Goal: Information Seeking & Learning: Learn about a topic

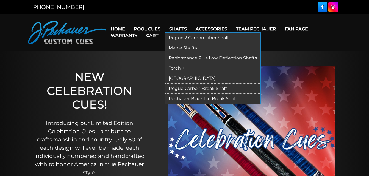
click at [180, 28] on link "Shafts" at bounding box center [178, 29] width 26 height 14
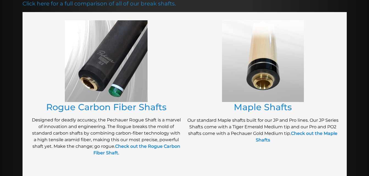
scroll to position [88, 0]
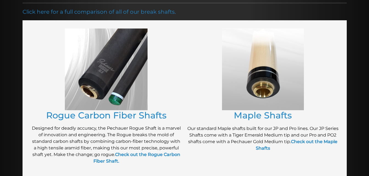
click at [324, 143] on link "Check out the Maple Shafts" at bounding box center [297, 145] width 82 height 12
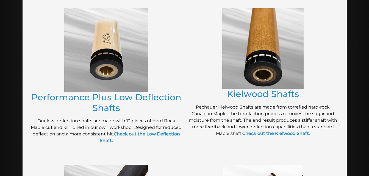
scroll to position [266, 0]
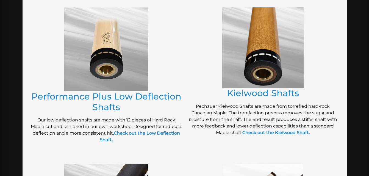
click at [153, 134] on strong "Check out the Low Deflection Shaft." at bounding box center [140, 137] width 80 height 12
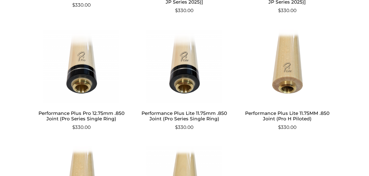
scroll to position [423, 0]
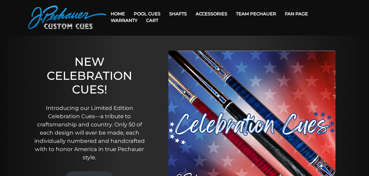
scroll to position [12, 0]
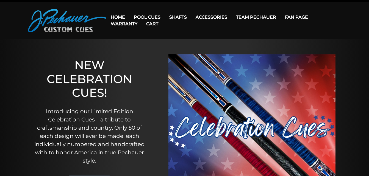
click at [210, 19] on link "Accessories" at bounding box center [211, 17] width 40 height 14
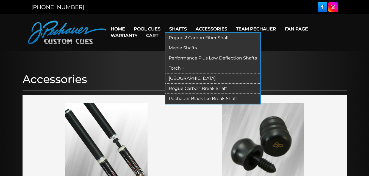
click at [181, 30] on link "Shafts" at bounding box center [178, 29] width 26 height 14
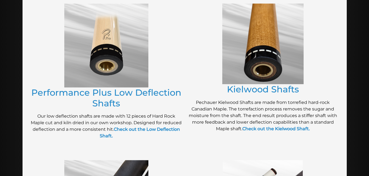
scroll to position [270, 0]
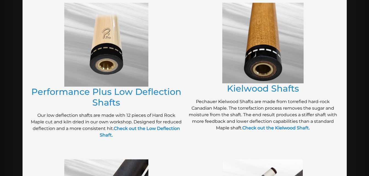
click at [297, 130] on strong "Check out the Kielwood Shaft." at bounding box center [276, 127] width 68 height 5
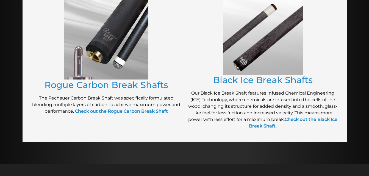
scroll to position [435, 0]
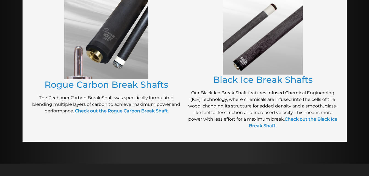
click at [100, 111] on link "Check out the Rogue Carbon Break Shaft" at bounding box center [121, 110] width 93 height 5
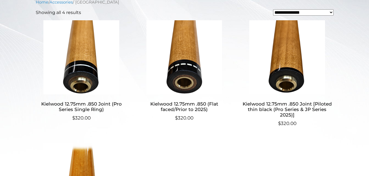
scroll to position [162, 0]
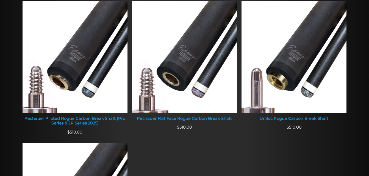
scroll to position [213, 0]
